Goal: Information Seeking & Learning: Compare options

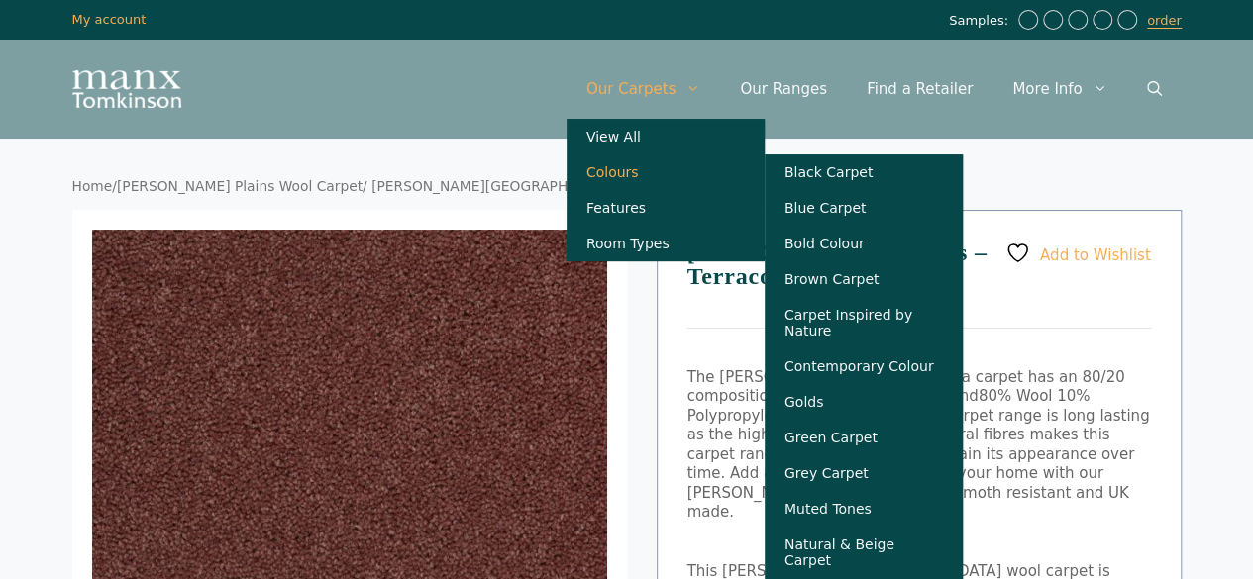
click at [660, 175] on link "Colours" at bounding box center [665, 172] width 198 height 36
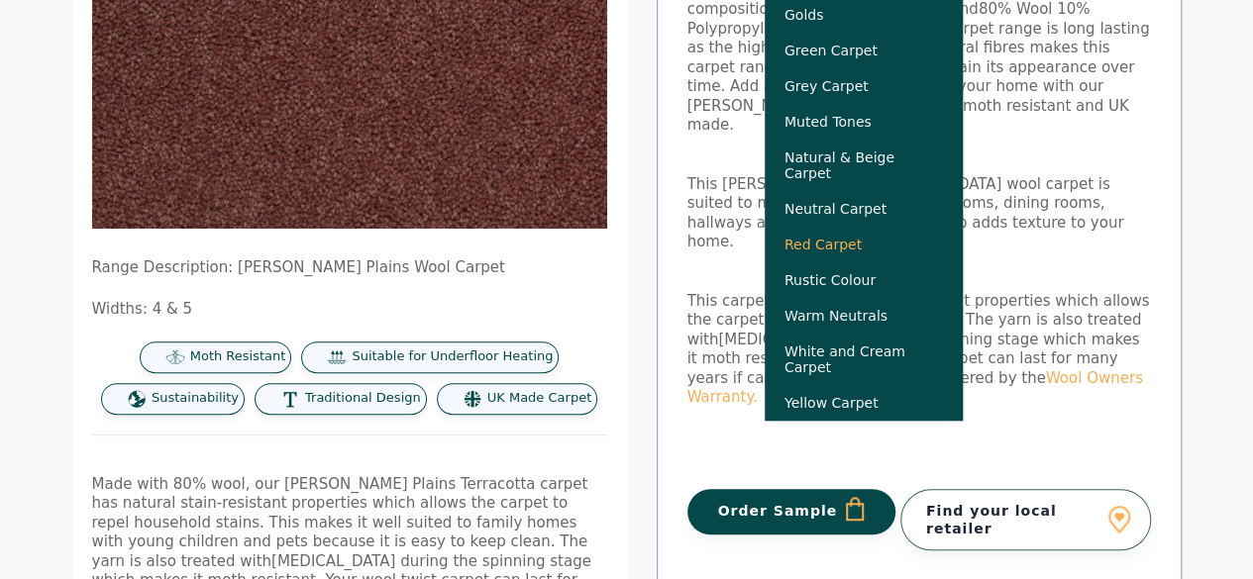
scroll to position [396, 0]
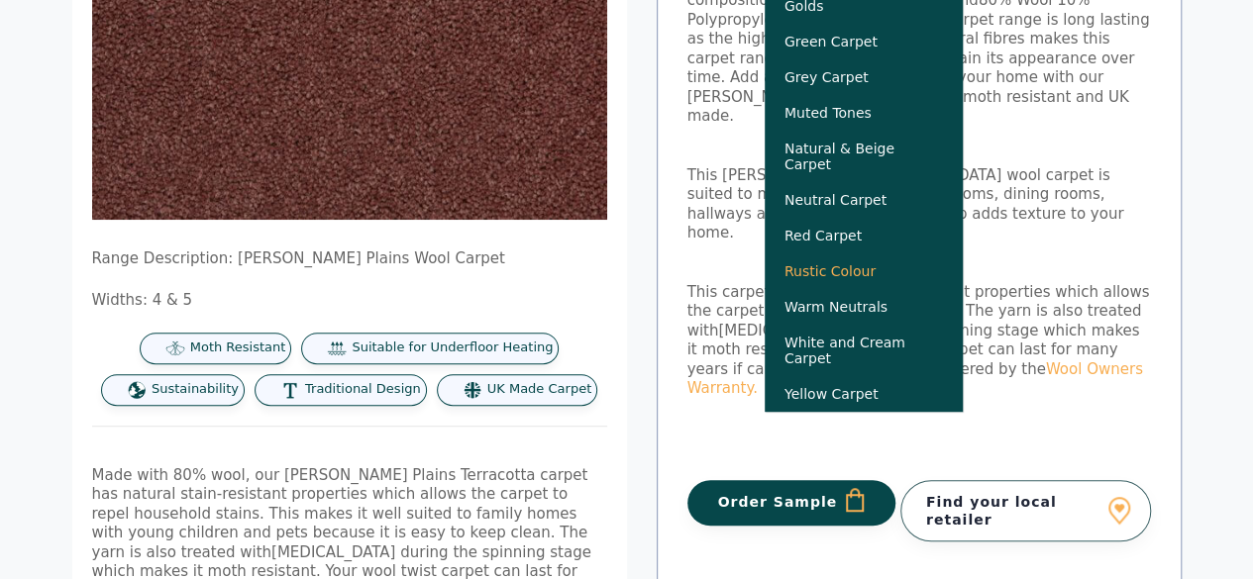
click at [858, 281] on link "Rustic Colour" at bounding box center [863, 272] width 198 height 36
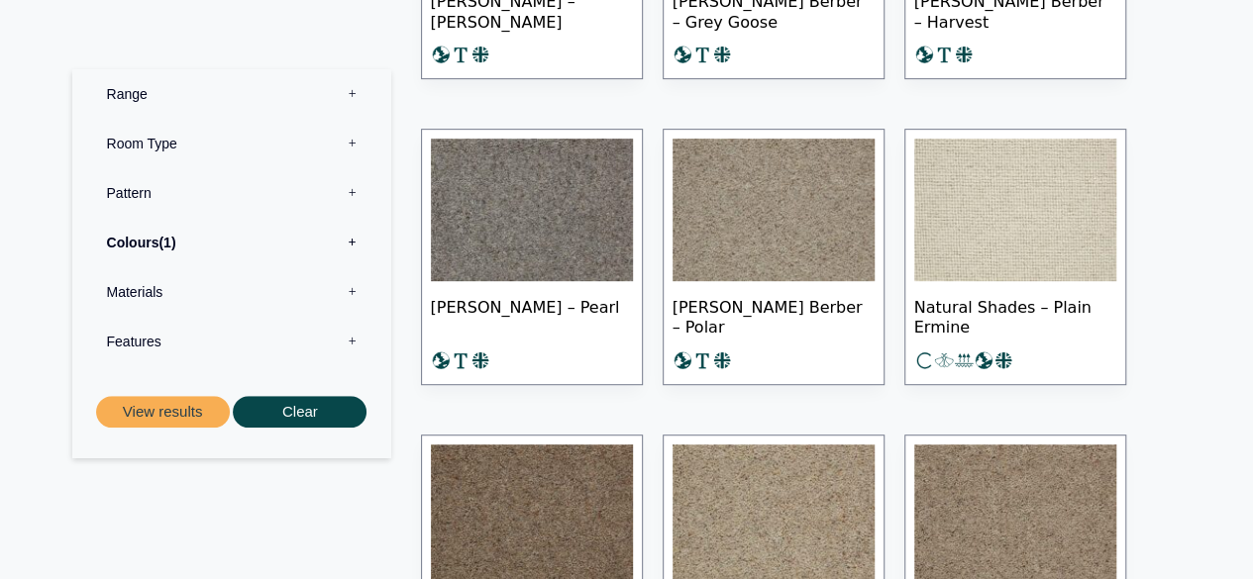
scroll to position [4159, 0]
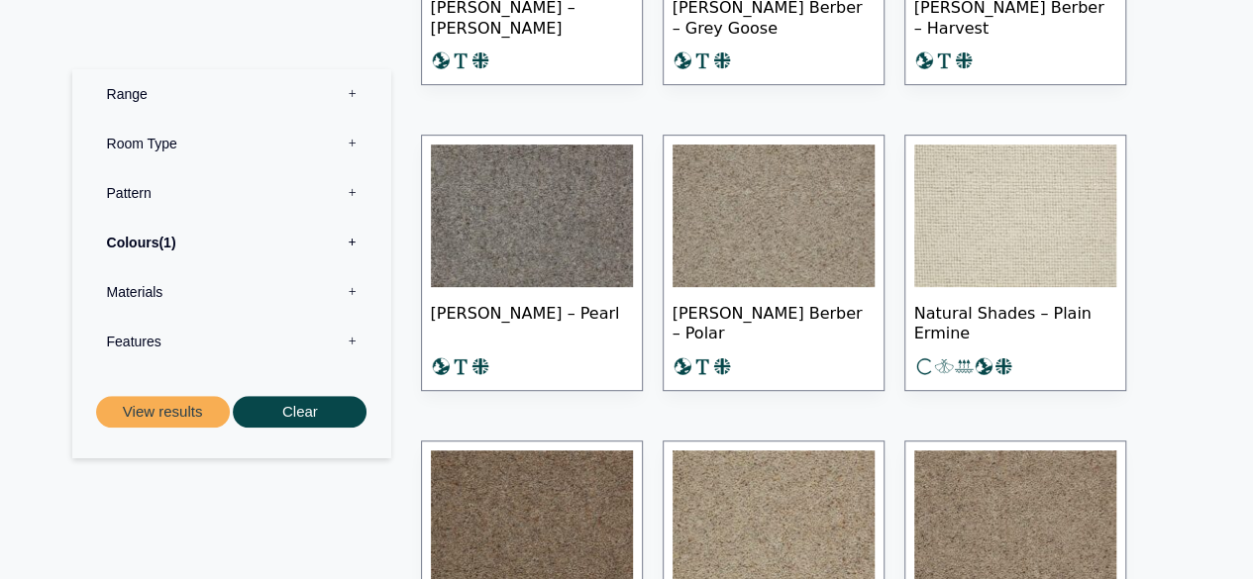
click at [130, 191] on label "Pattern 0" at bounding box center [231, 193] width 289 height 50
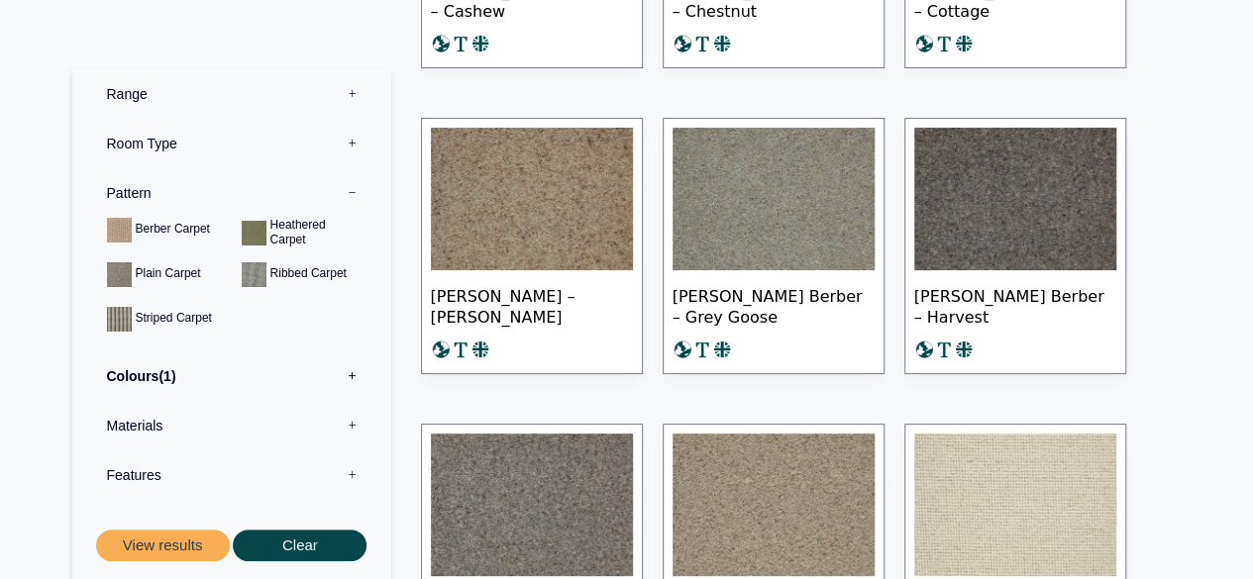
scroll to position [3862, 0]
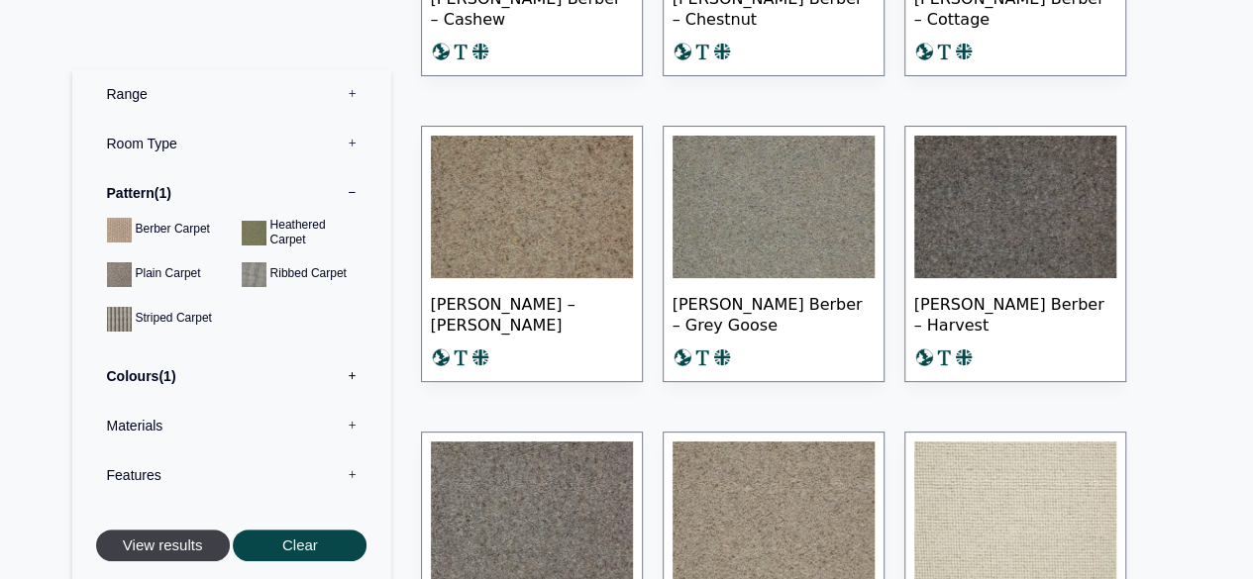
click at [134, 539] on button "View results" at bounding box center [163, 546] width 134 height 33
